Goal: Information Seeking & Learning: Learn about a topic

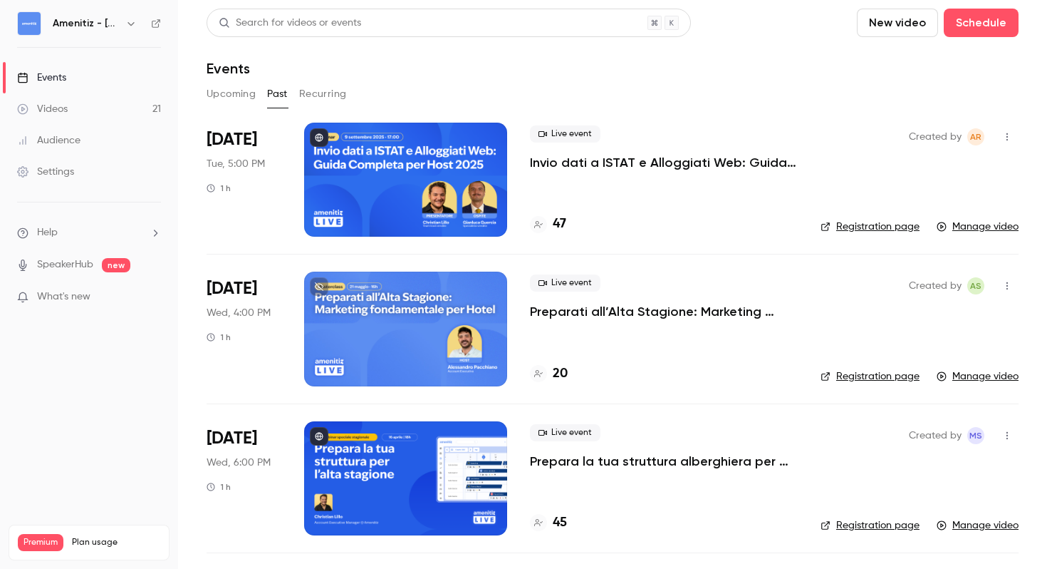
click at [118, 14] on div "Amenitiz - [GEOGRAPHIC_DATA] 🇮🇹" at bounding box center [89, 23] width 144 height 24
click at [126, 20] on icon "button" at bounding box center [130, 23] width 11 height 11
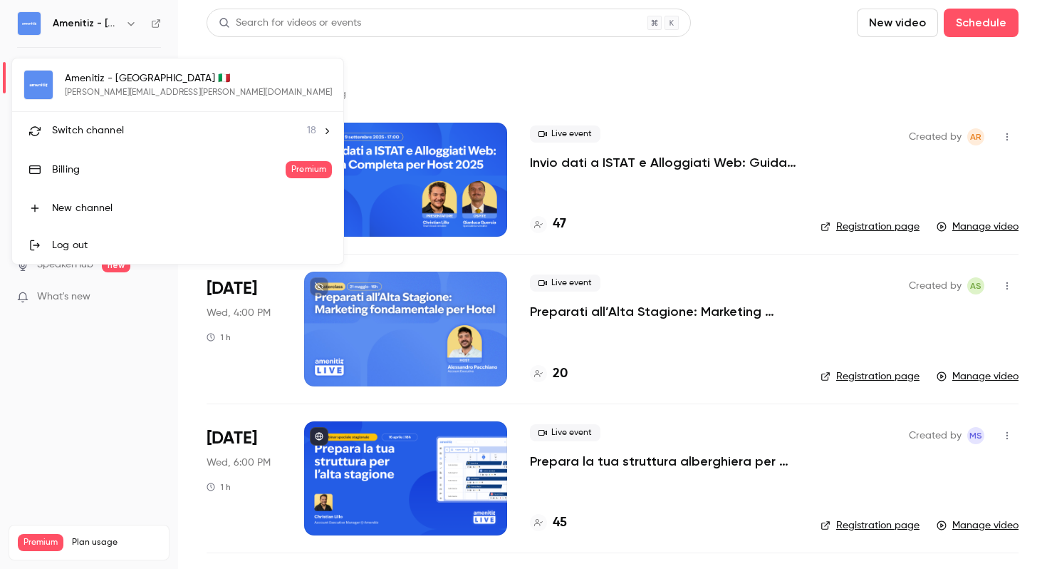
click at [107, 123] on li "Switch channel 18" at bounding box center [177, 131] width 331 height 38
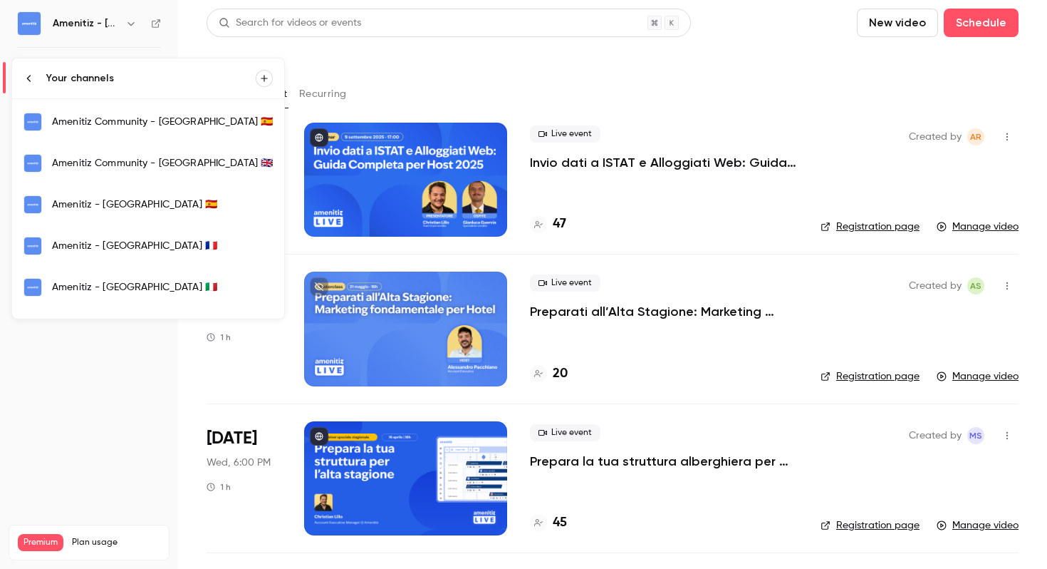
scroll to position [249, 0]
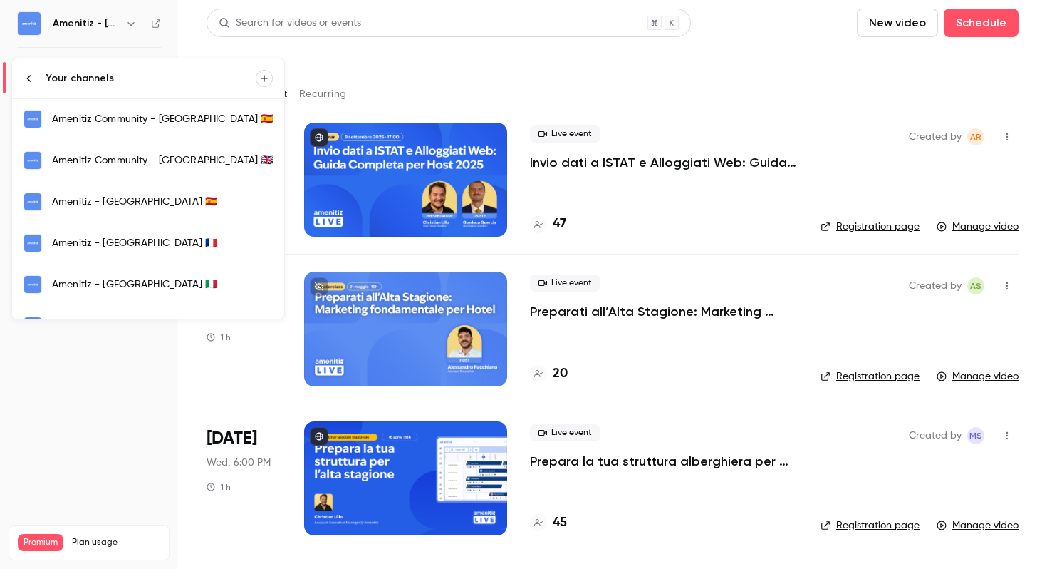
click at [144, 241] on div "Amenitiz - [GEOGRAPHIC_DATA] 🇫🇷" at bounding box center [162, 243] width 221 height 14
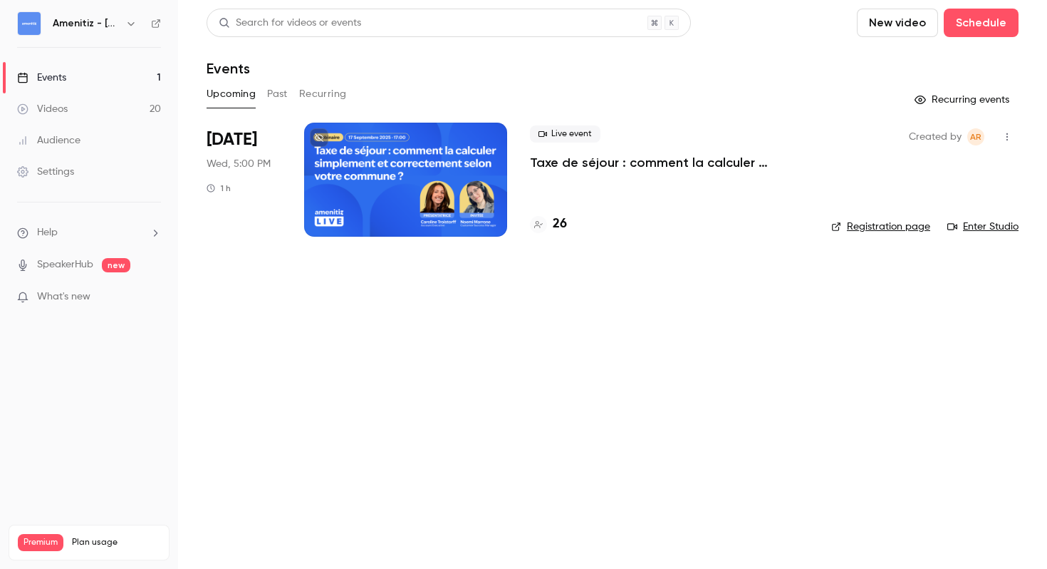
click at [125, 23] on icon "button" at bounding box center [130, 23] width 11 height 11
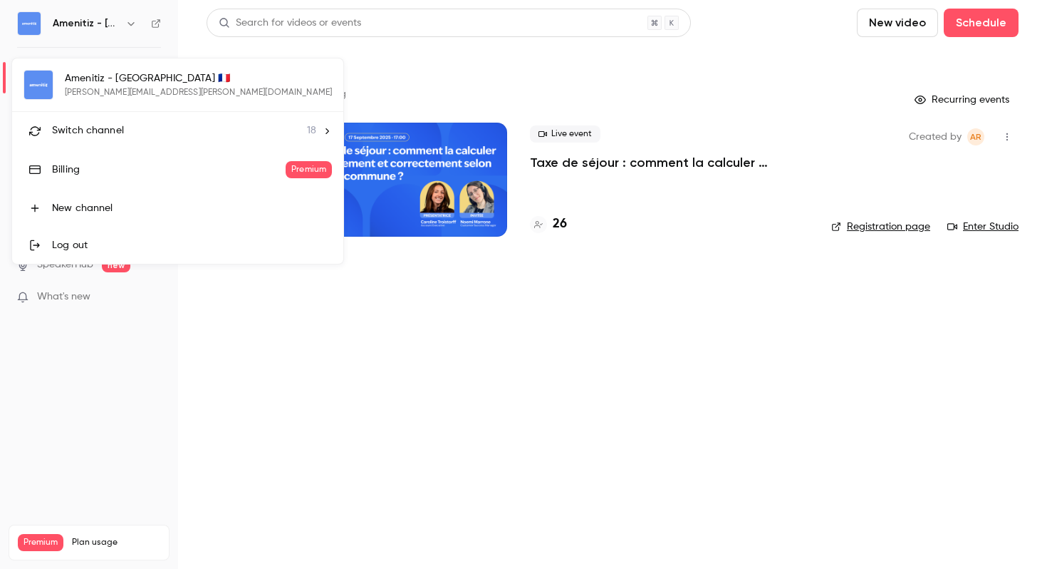
click at [183, 129] on div "Switch channel 18" at bounding box center [184, 130] width 264 height 15
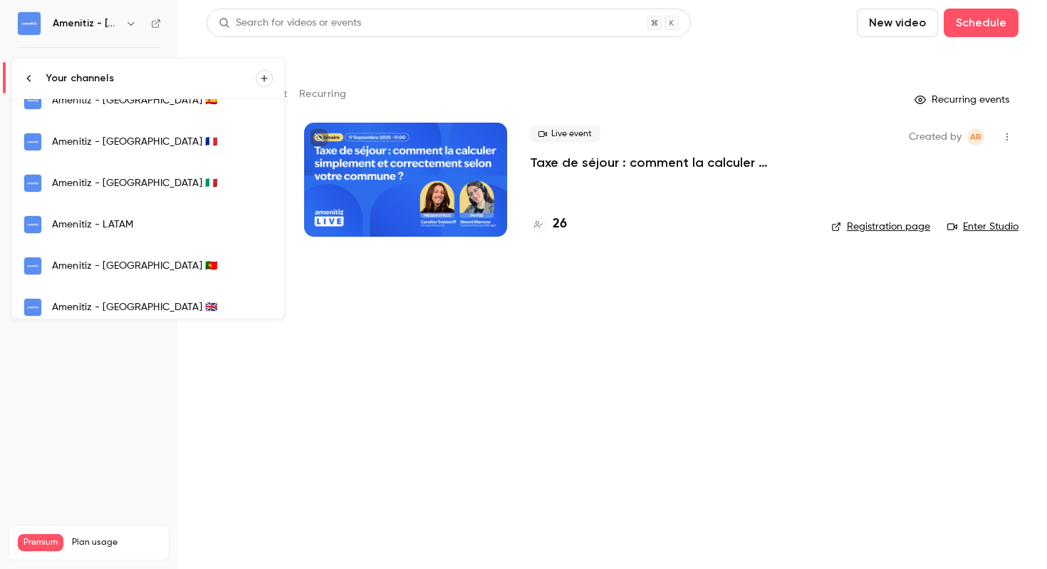
scroll to position [351, 0]
click at [165, 264] on div "Amenitiz - [GEOGRAPHIC_DATA] 🇵🇹" at bounding box center [162, 265] width 221 height 14
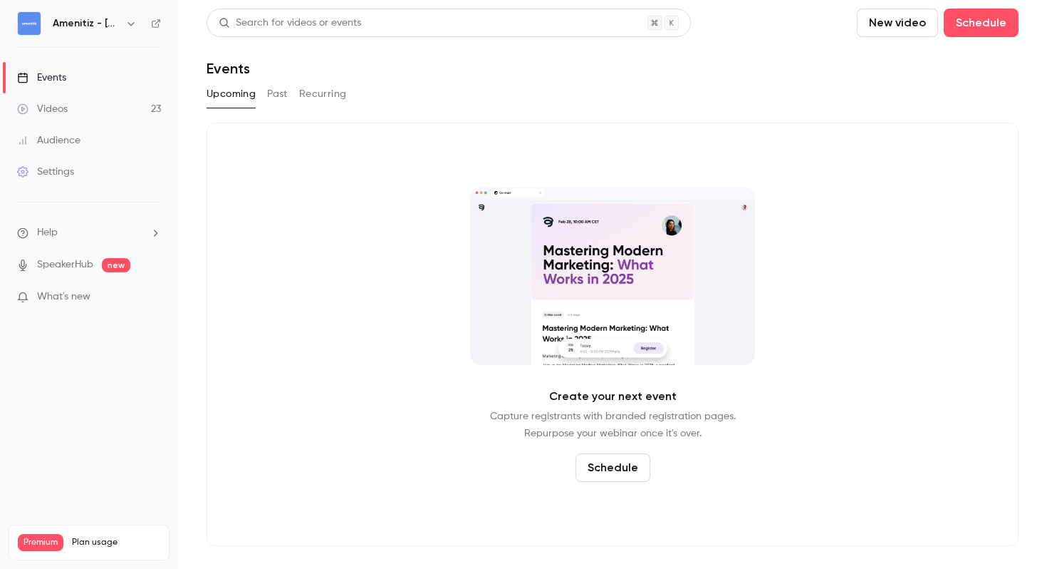
click at [266, 108] on div "Upcoming Past Recurring" at bounding box center [613, 97] width 812 height 29
click at [274, 100] on button "Past" at bounding box center [277, 94] width 21 height 23
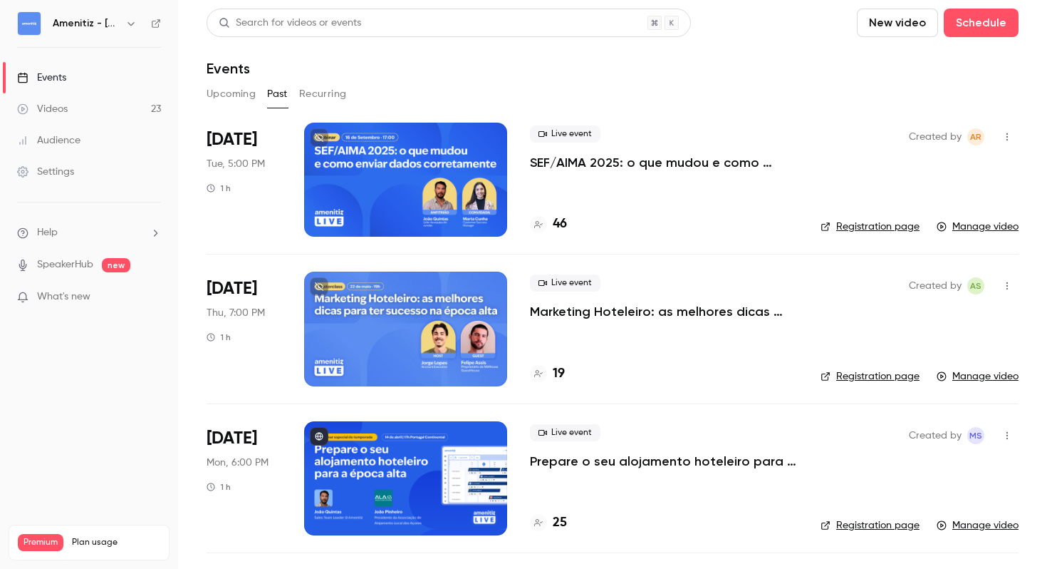
click at [234, 101] on button "Upcoming" at bounding box center [231, 94] width 49 height 23
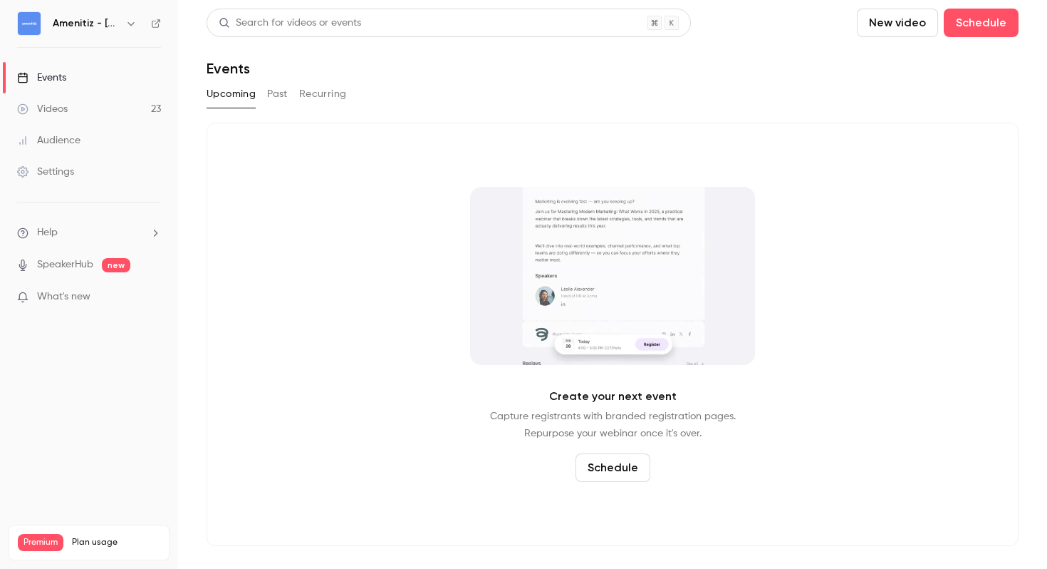
click at [482, 134] on div "Create your next event Capture registrants with branded registration pages. Rep…" at bounding box center [613, 334] width 812 height 423
click at [274, 93] on button "Past" at bounding box center [277, 94] width 21 height 23
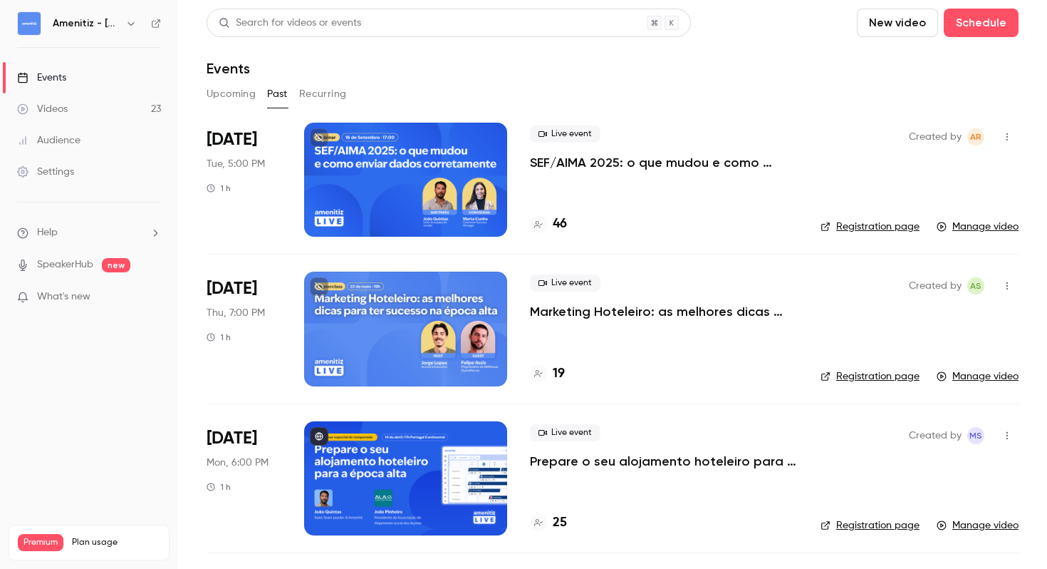
click at [1013, 135] on button "button" at bounding box center [1007, 136] width 23 height 23
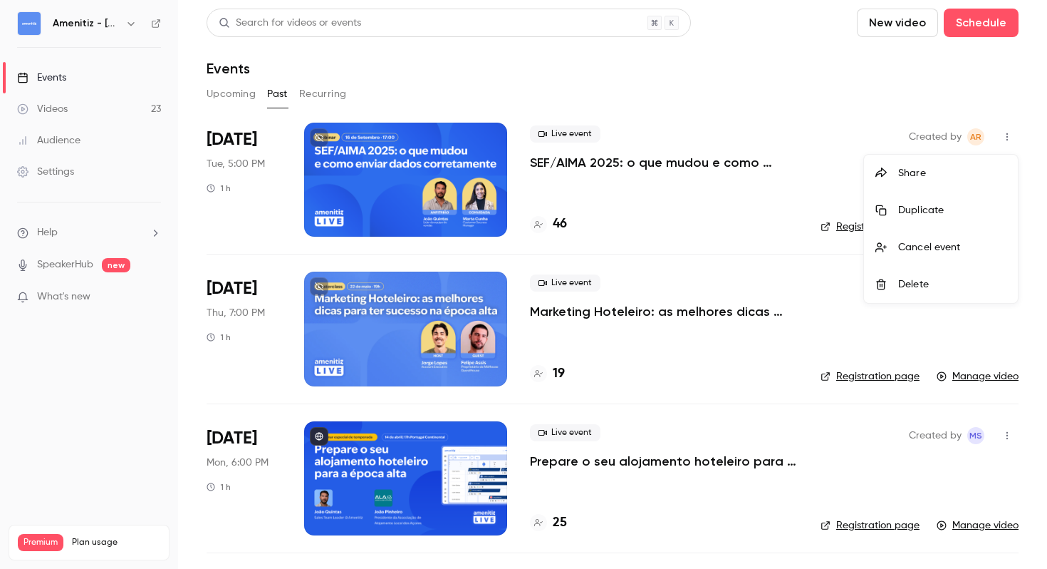
click at [761, 177] on div at bounding box center [523, 284] width 1047 height 569
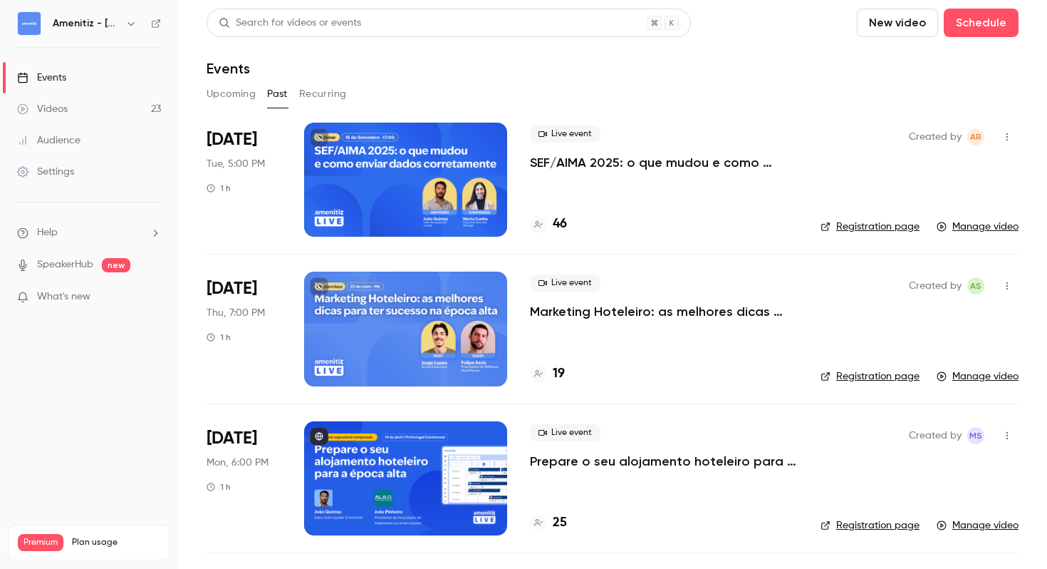
click at [571, 155] on p "SEF/AIMA 2025: o que mudou e como enviar dados corretamente" at bounding box center [664, 162] width 268 height 17
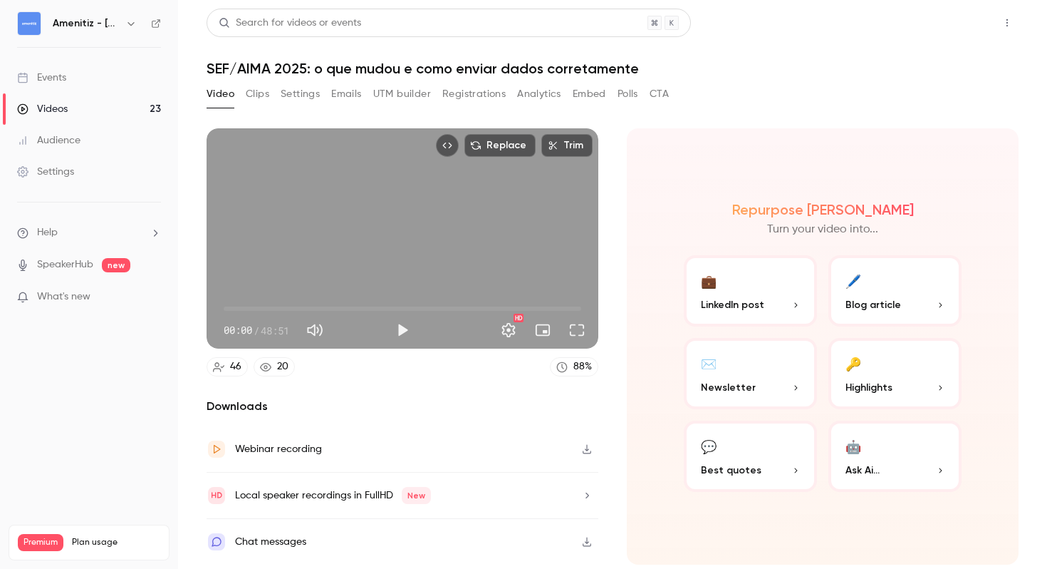
click at [950, 31] on button "Share" at bounding box center [956, 23] width 56 height 29
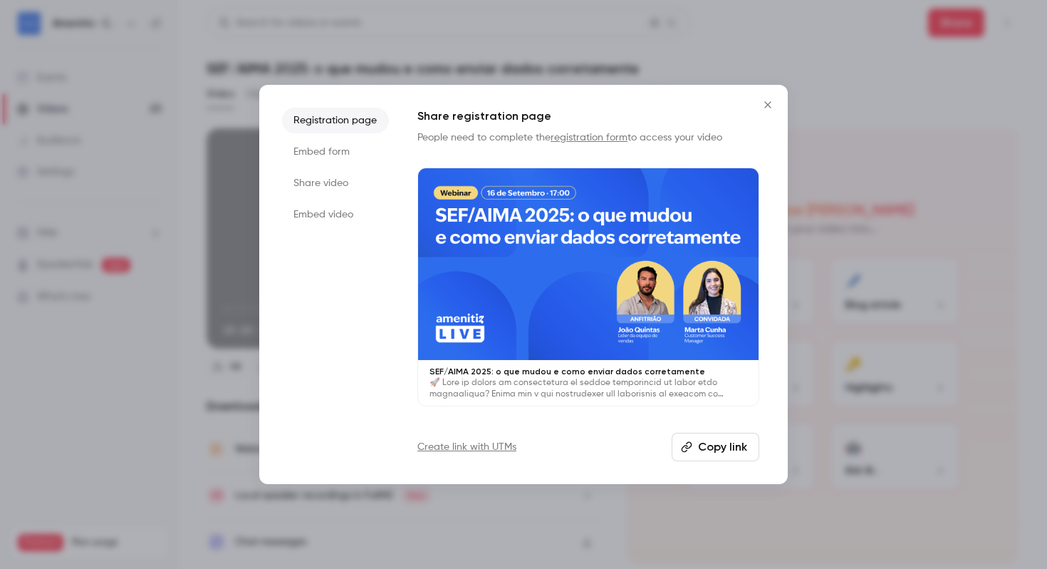
click at [328, 226] on li "Embed video" at bounding box center [335, 215] width 107 height 26
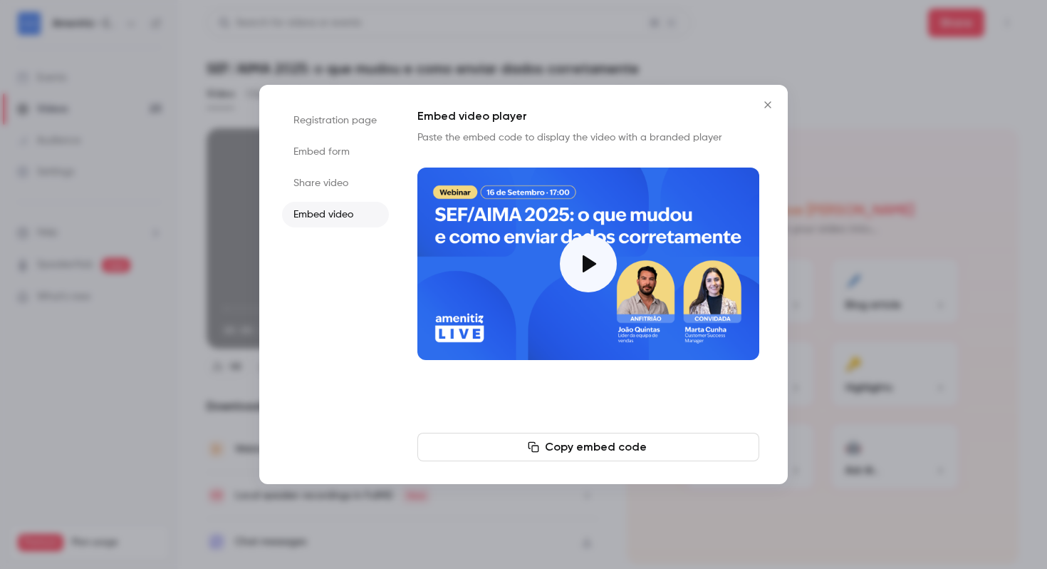
click at [328, 193] on li "Share video" at bounding box center [335, 183] width 107 height 26
click at [601, 441] on button "Copy link" at bounding box center [589, 446] width 342 height 29
click at [770, 106] on icon "Close" at bounding box center [768, 104] width 17 height 11
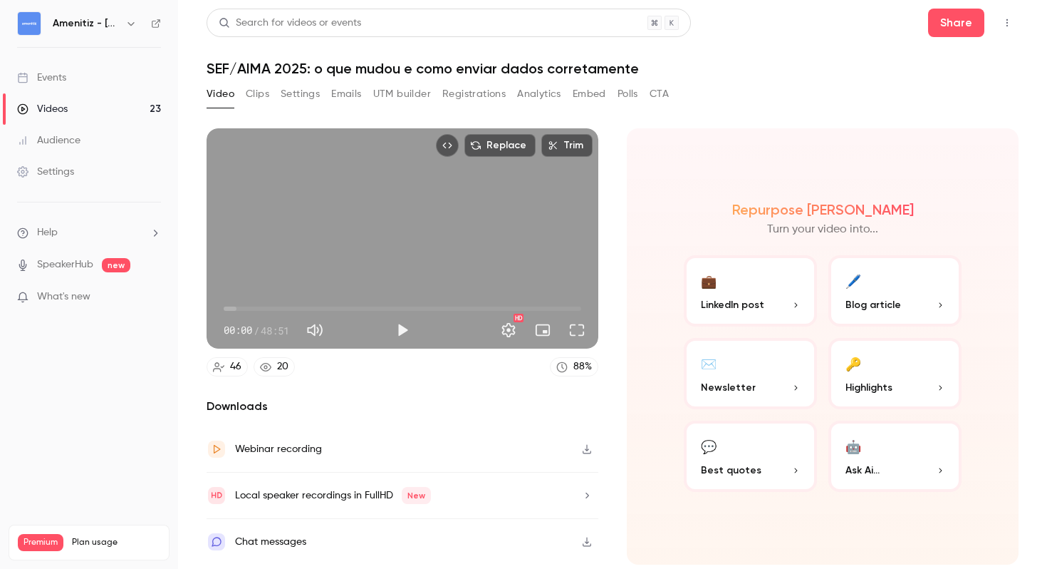
click at [479, 95] on button "Registrations" at bounding box center [473, 94] width 63 height 23
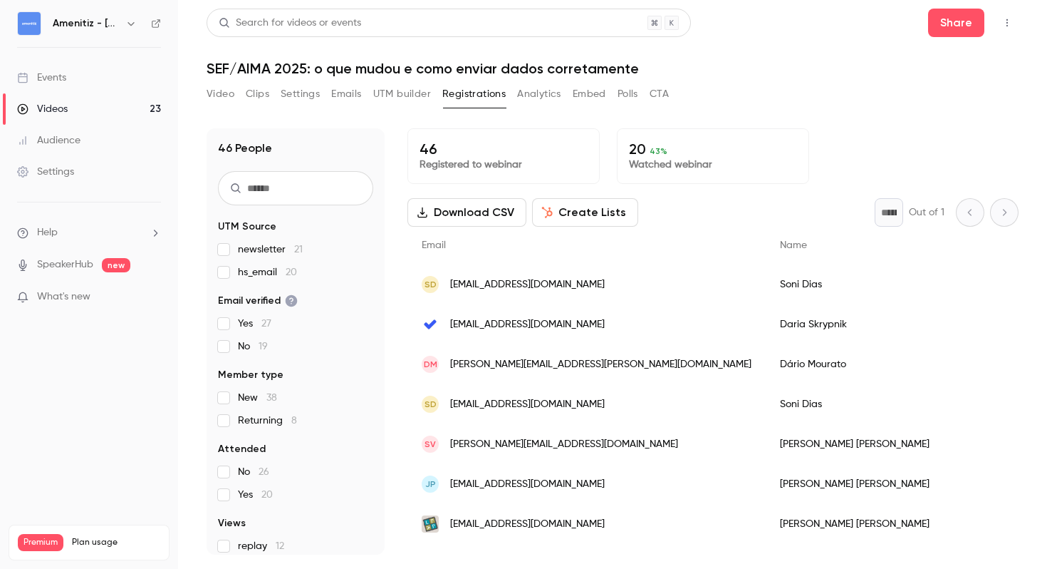
click at [467, 217] on button "Download CSV" at bounding box center [467, 212] width 119 height 29
click at [230, 99] on button "Video" at bounding box center [221, 94] width 28 height 23
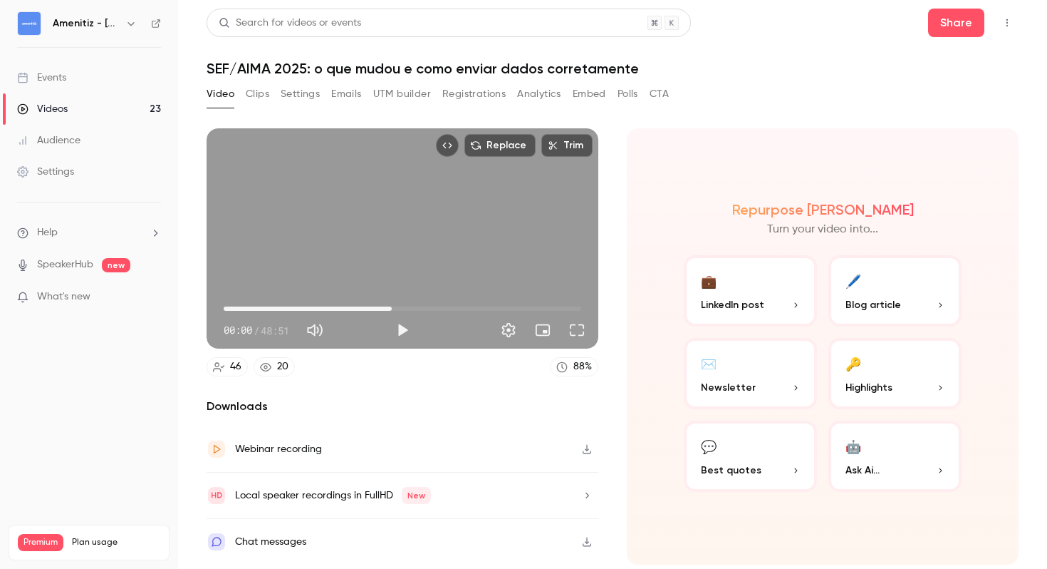
click at [392, 309] on span "22:58" at bounding box center [403, 308] width 358 height 23
type input "****"
click at [584, 443] on button "button" at bounding box center [587, 448] width 23 height 23
click at [71, 30] on h6 "Amenitiz - [GEOGRAPHIC_DATA] 🇵🇹" at bounding box center [86, 23] width 67 height 14
click at [80, 19] on h6 "Amenitiz - [GEOGRAPHIC_DATA] 🇵🇹" at bounding box center [86, 23] width 67 height 14
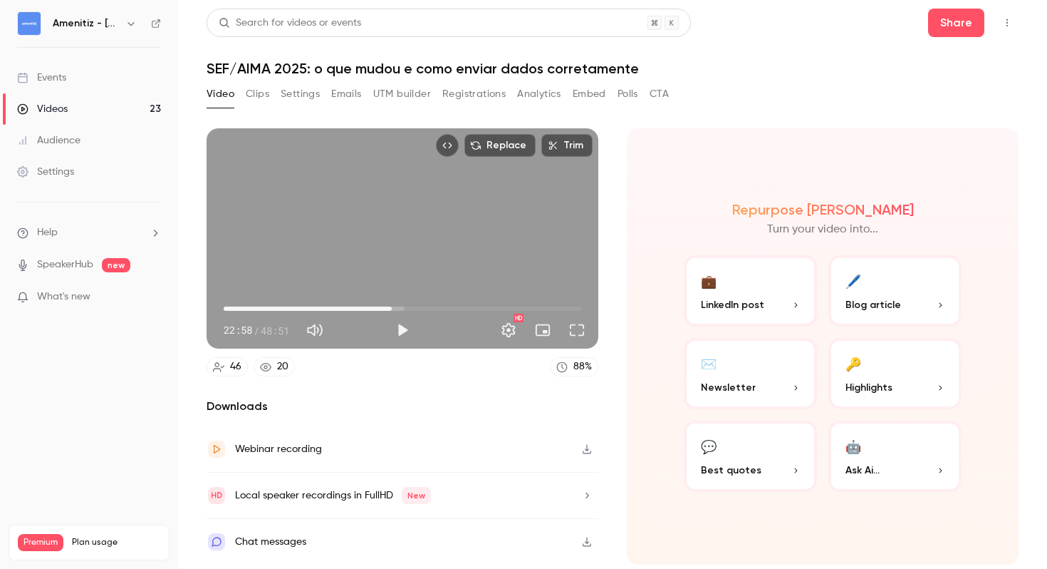
click at [133, 24] on icon "button" at bounding box center [130, 23] width 11 height 11
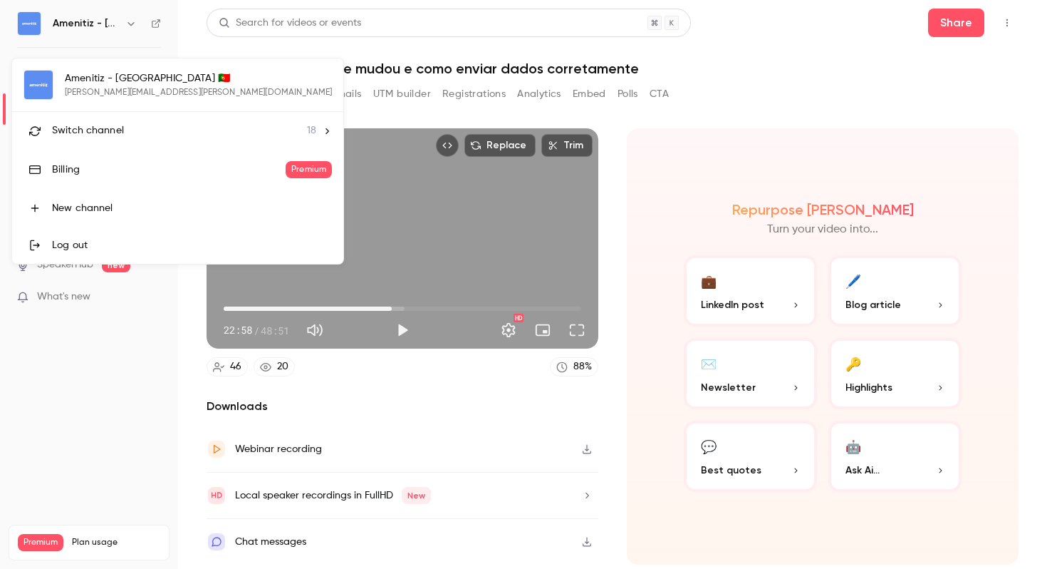
click at [132, 145] on li "Switch channel 18" at bounding box center [177, 131] width 331 height 38
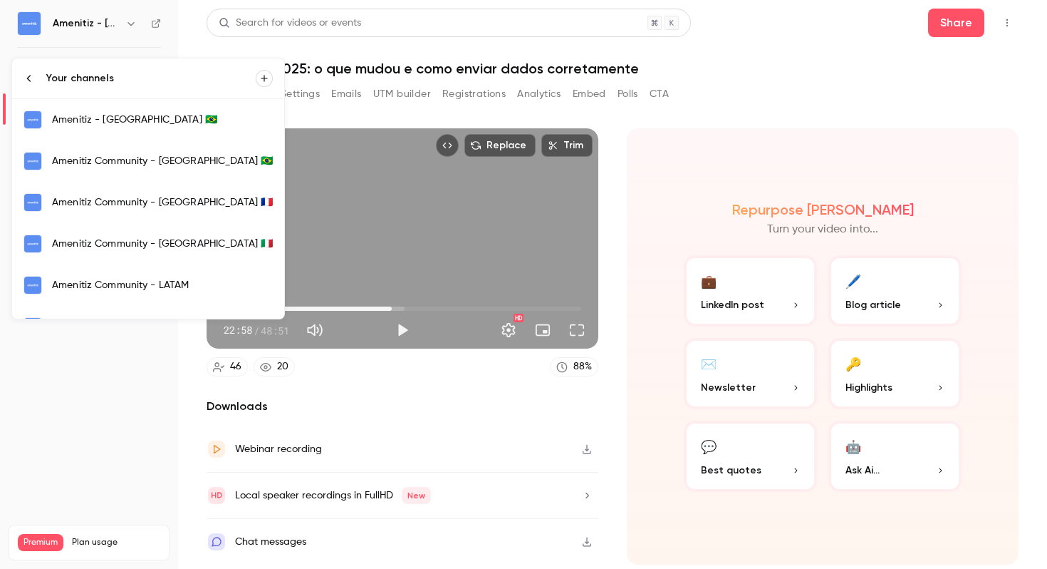
scroll to position [244, 0]
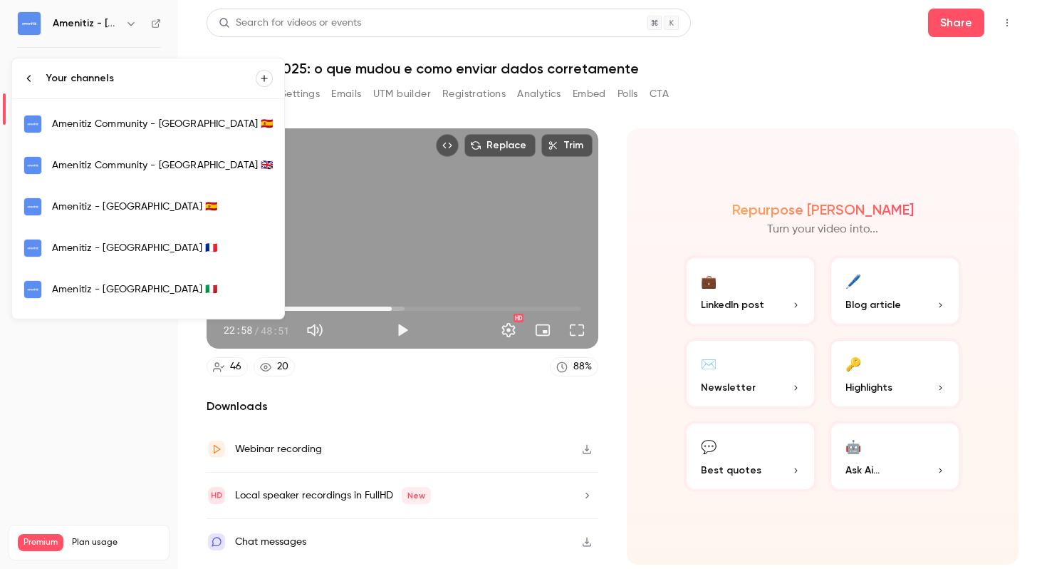
click at [128, 261] on link "Amenitiz - [GEOGRAPHIC_DATA] 🇫🇷" at bounding box center [148, 247] width 272 height 41
